Goal: Task Accomplishment & Management: Use online tool/utility

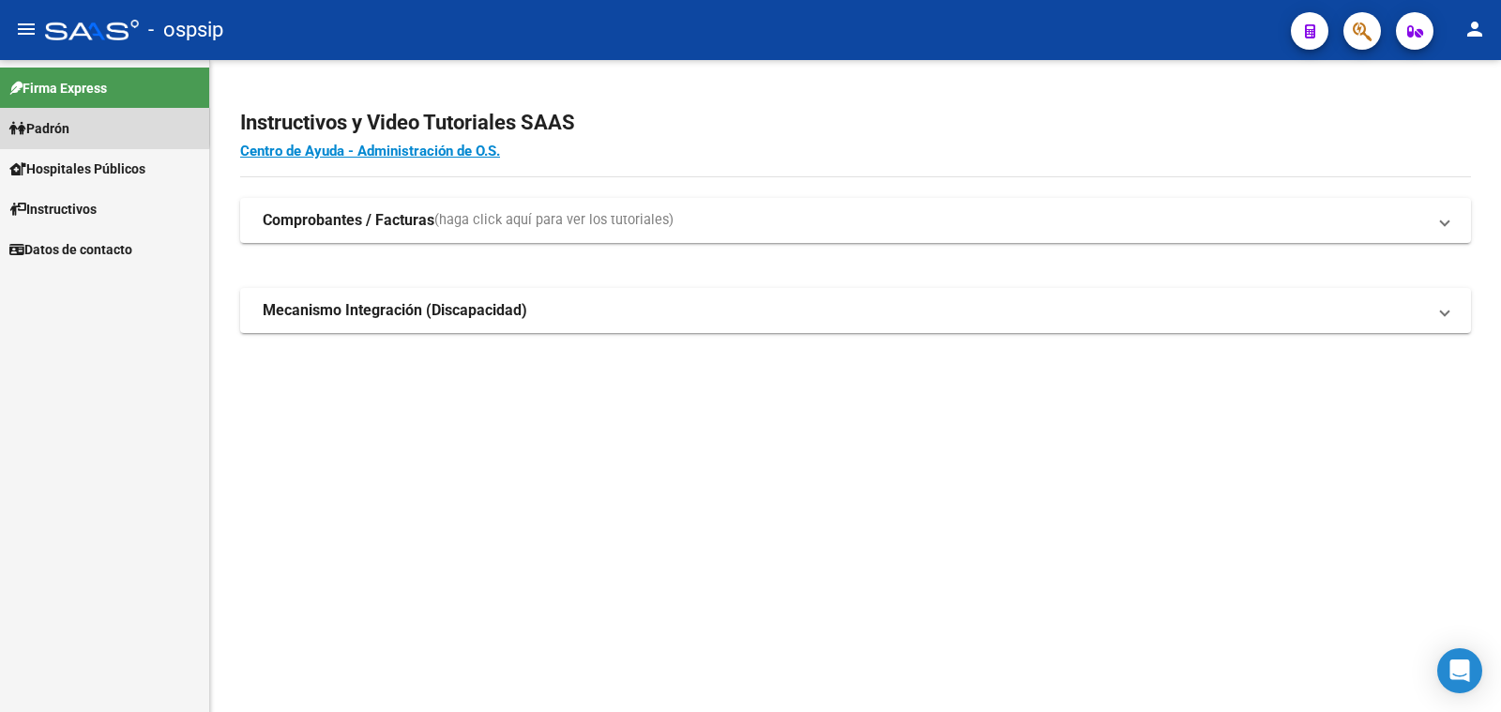
click at [42, 127] on span "Padrón" at bounding box center [39, 128] width 60 height 21
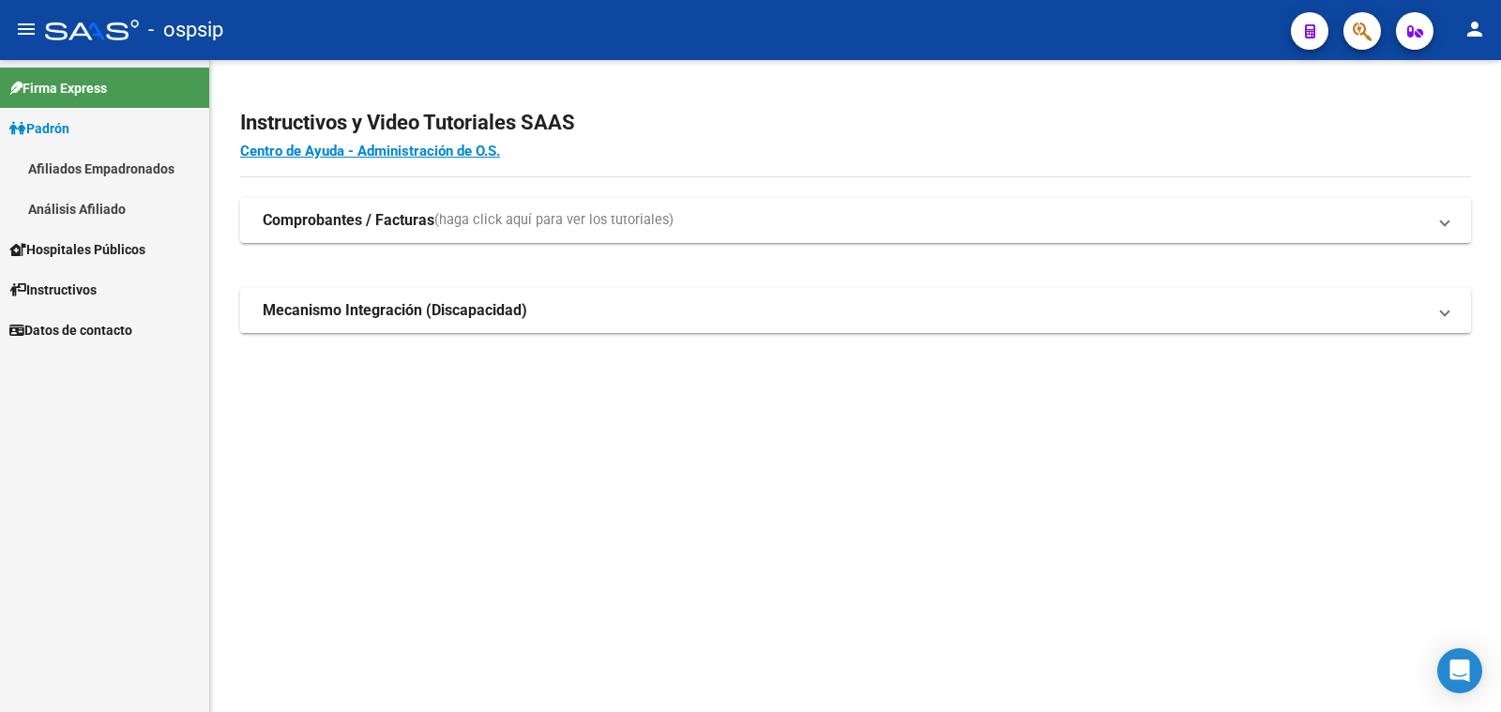
click at [86, 206] on link "Análisis Afiliado" at bounding box center [104, 209] width 209 height 40
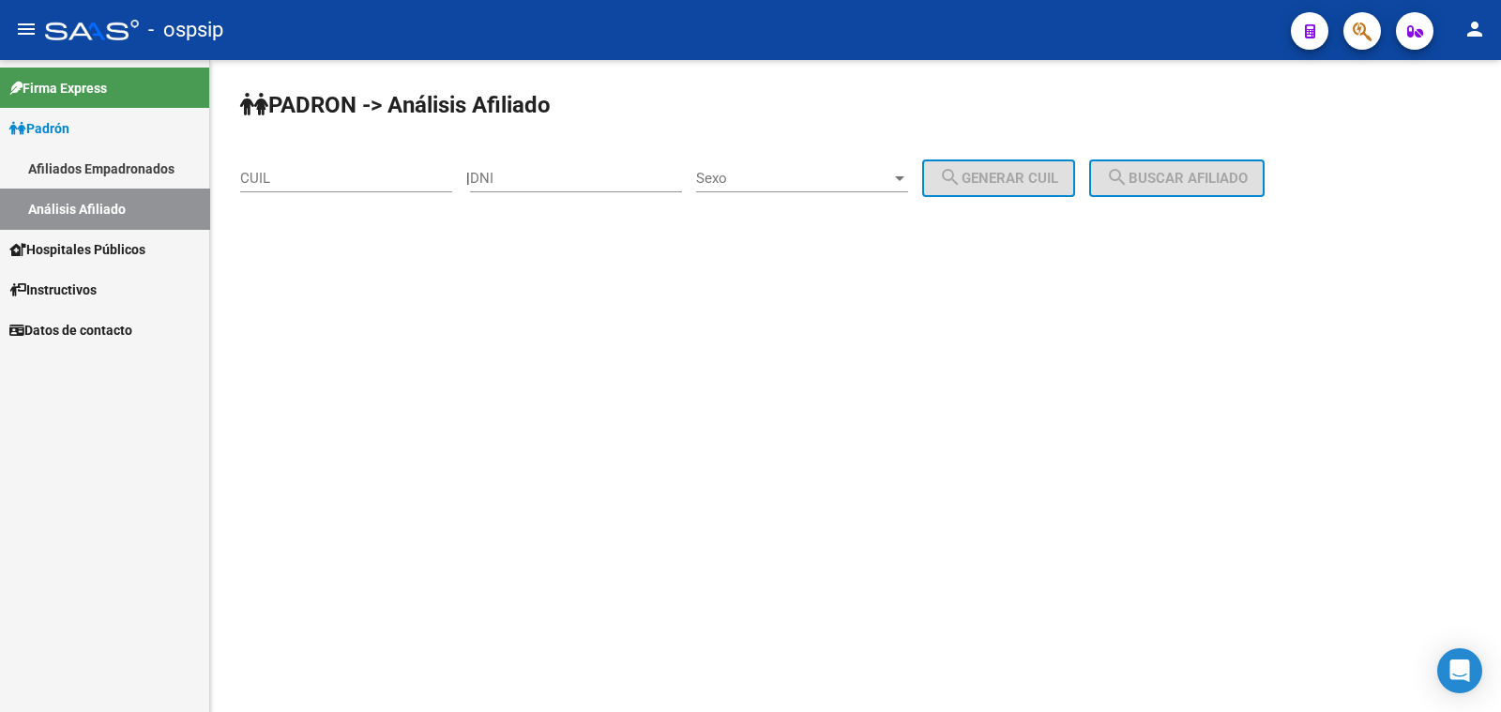
click at [563, 172] on input "DNI" at bounding box center [576, 178] width 212 height 17
type input "41111229"
click at [783, 175] on span "Sexo" at bounding box center [793, 178] width 195 height 17
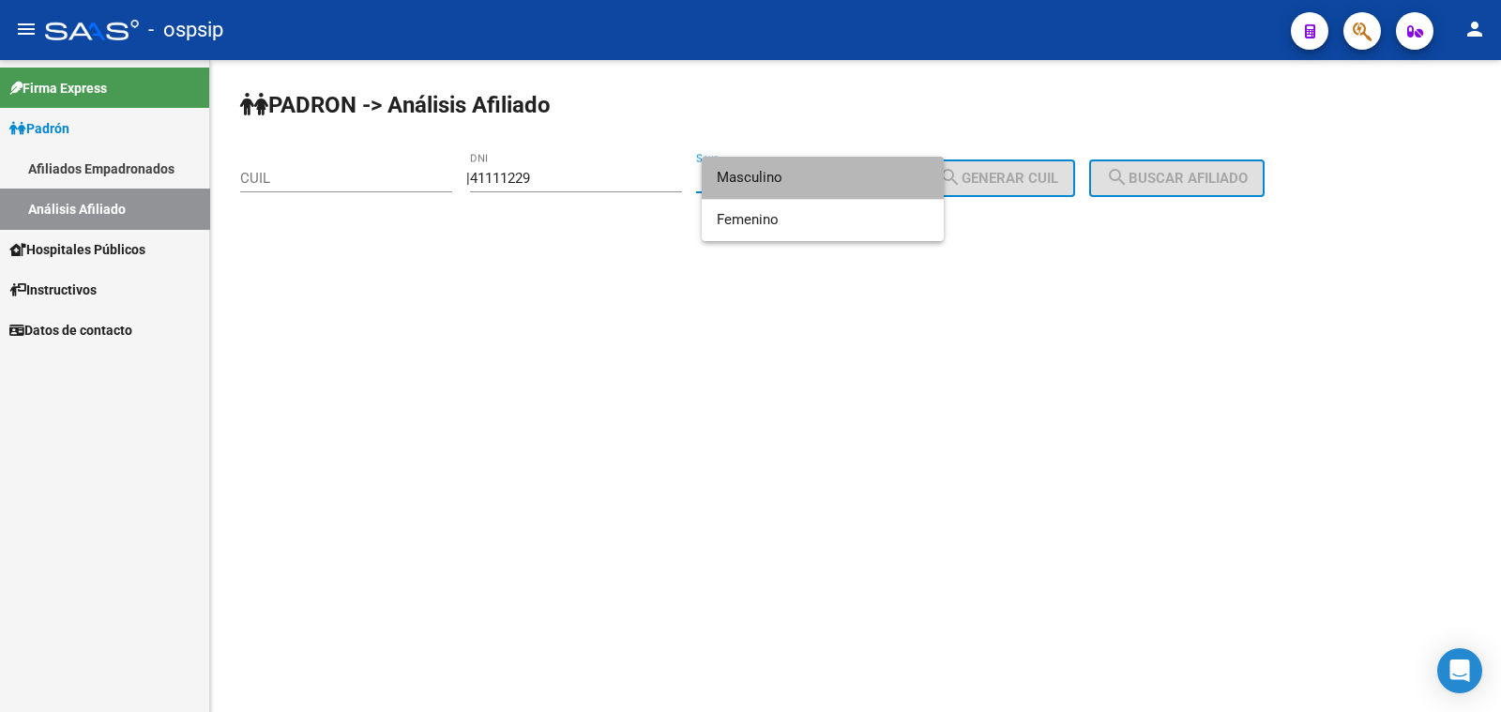
click at [783, 175] on span "Masculino" at bounding box center [823, 178] width 212 height 42
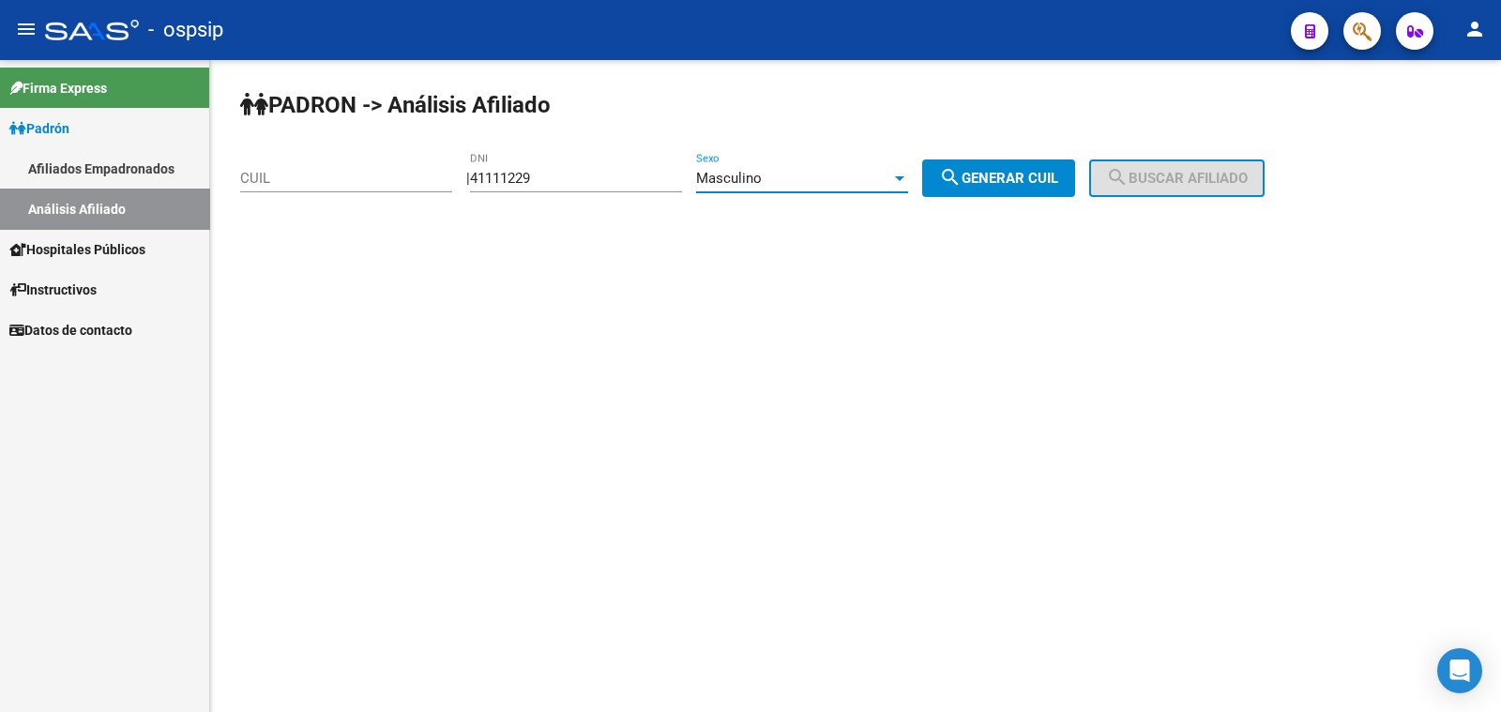
click at [1017, 174] on span "search Generar CUIL" at bounding box center [998, 178] width 119 height 17
type input "20-41111229-3"
click at [1202, 185] on span "search Buscar afiliado" at bounding box center [1177, 178] width 142 height 17
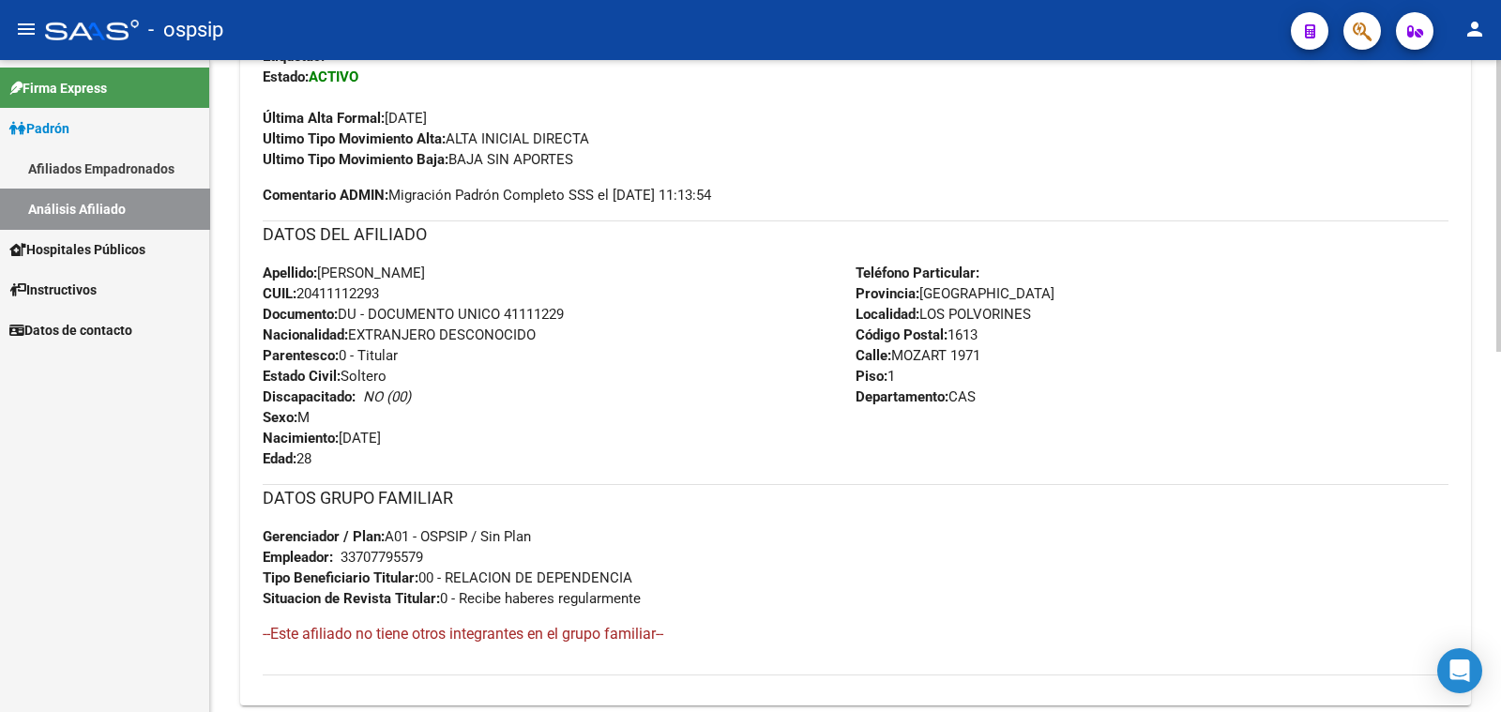
scroll to position [586, 0]
